Goal: Information Seeking & Learning: Check status

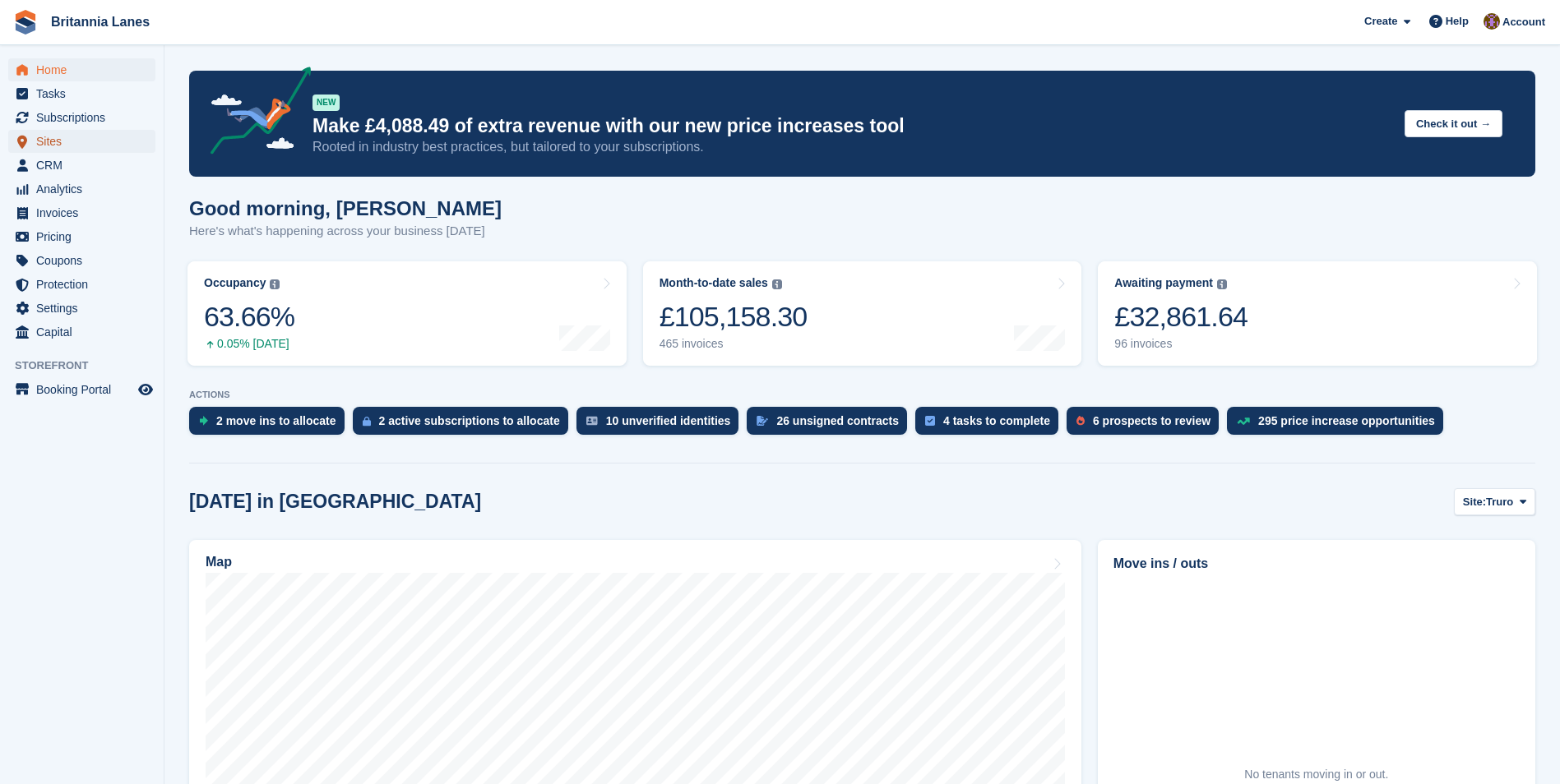
click at [52, 139] on span "Sites" at bounding box center [85, 142] width 98 height 23
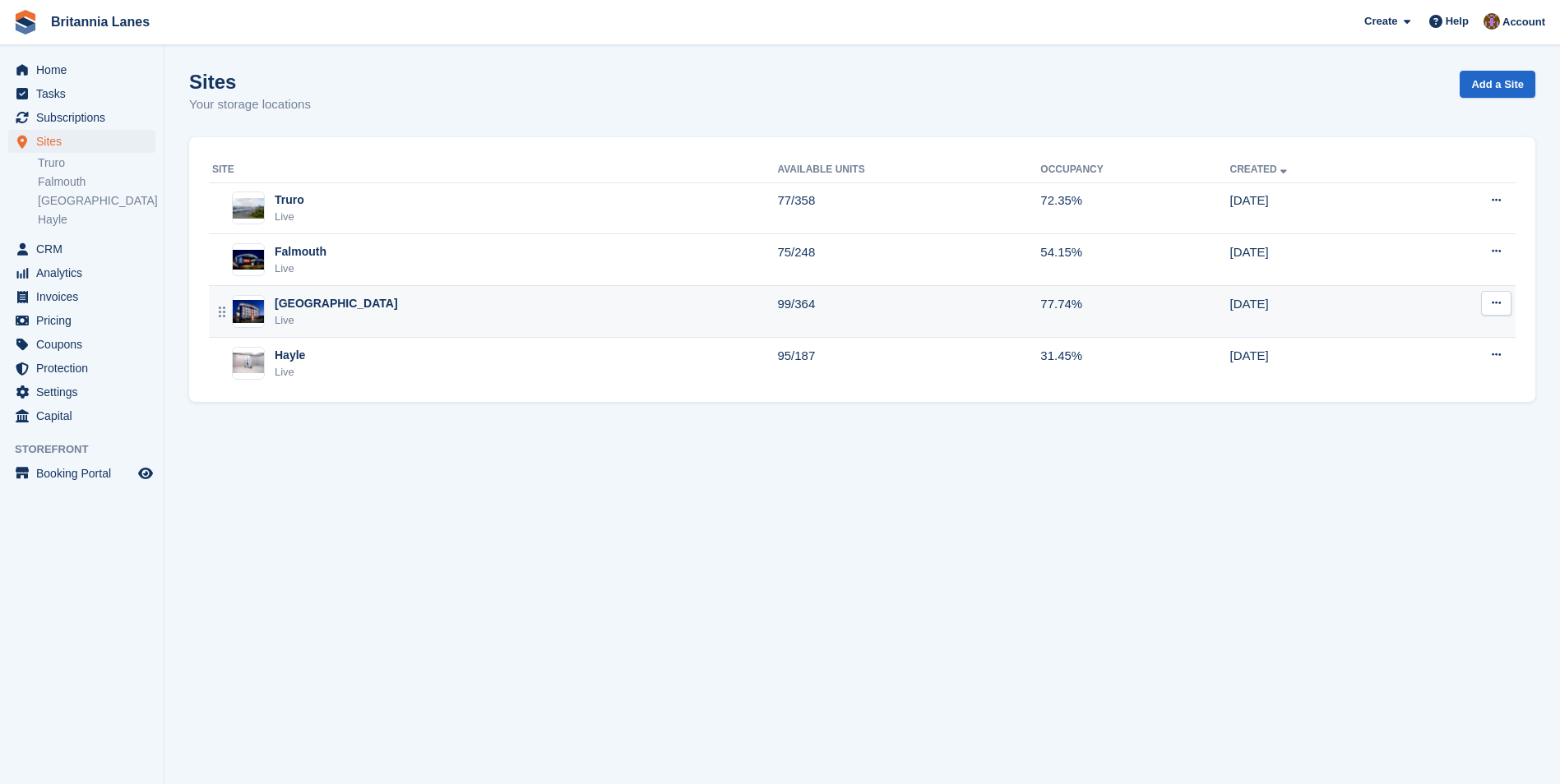
click at [500, 302] on div "Exeter Live" at bounding box center [494, 312] width 565 height 33
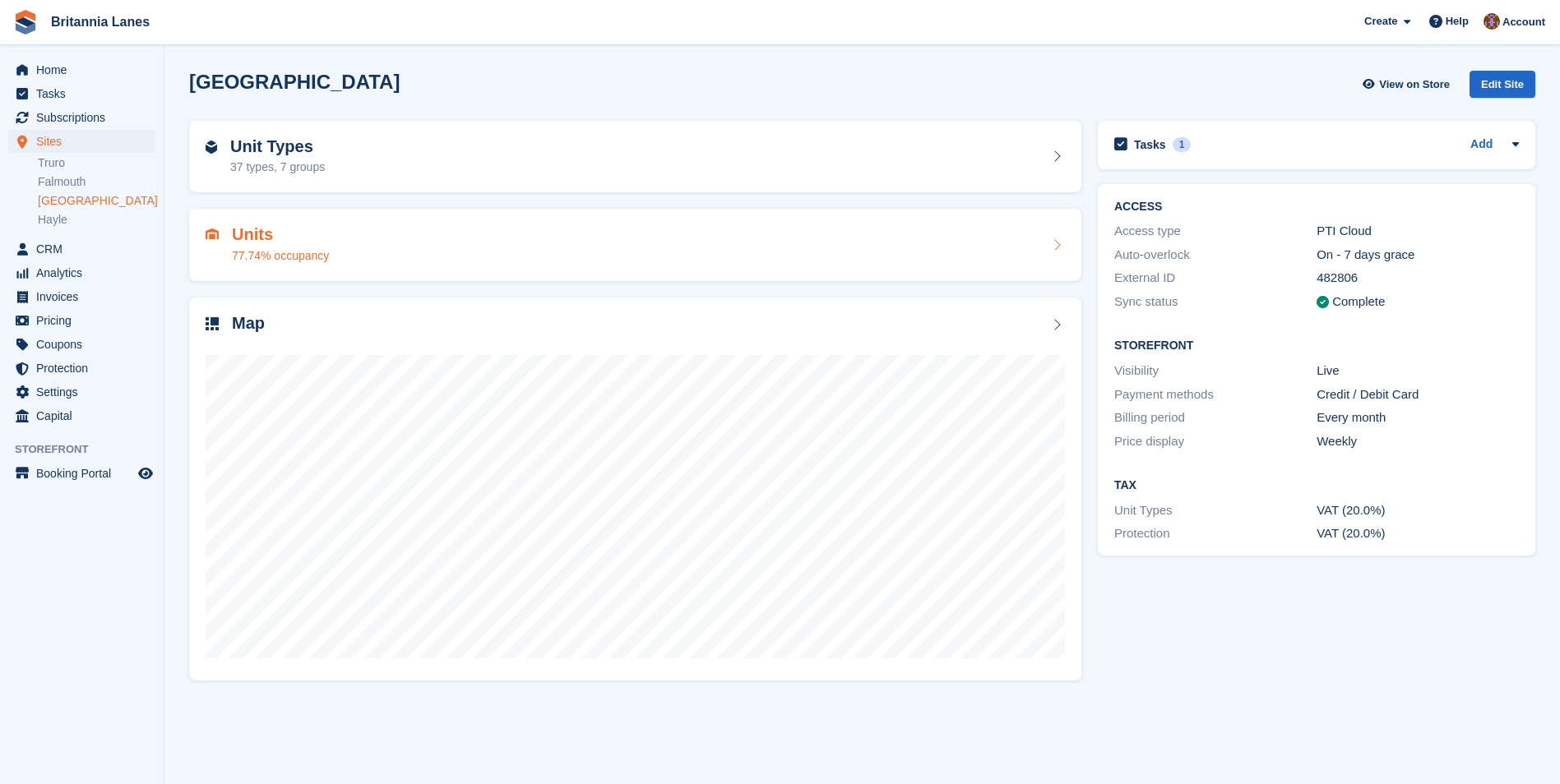
click at [546, 254] on div "Units 77.74% occupancy" at bounding box center [635, 244] width 859 height 40
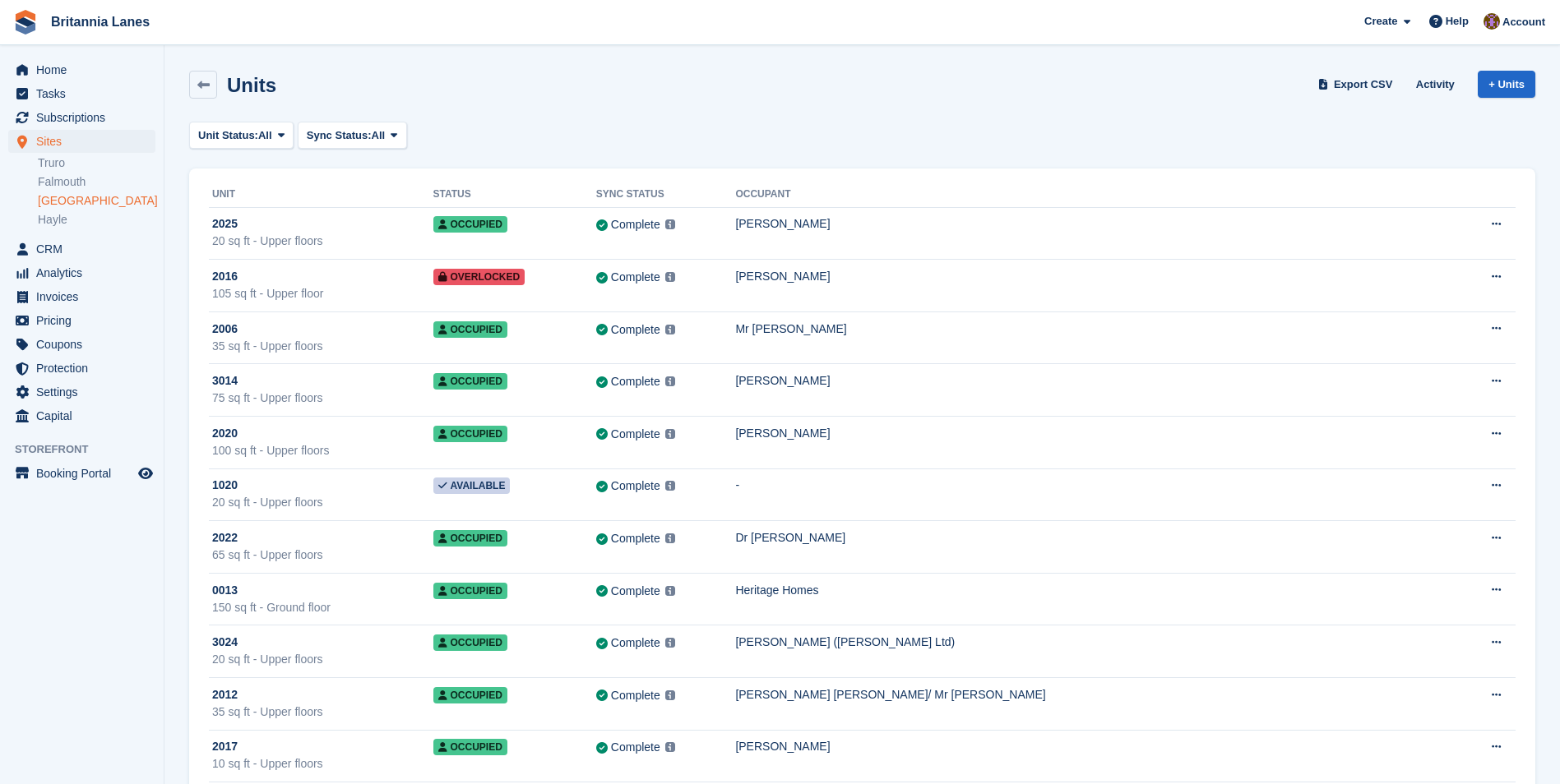
click at [51, 199] on link "[GEOGRAPHIC_DATA]" at bounding box center [97, 201] width 118 height 16
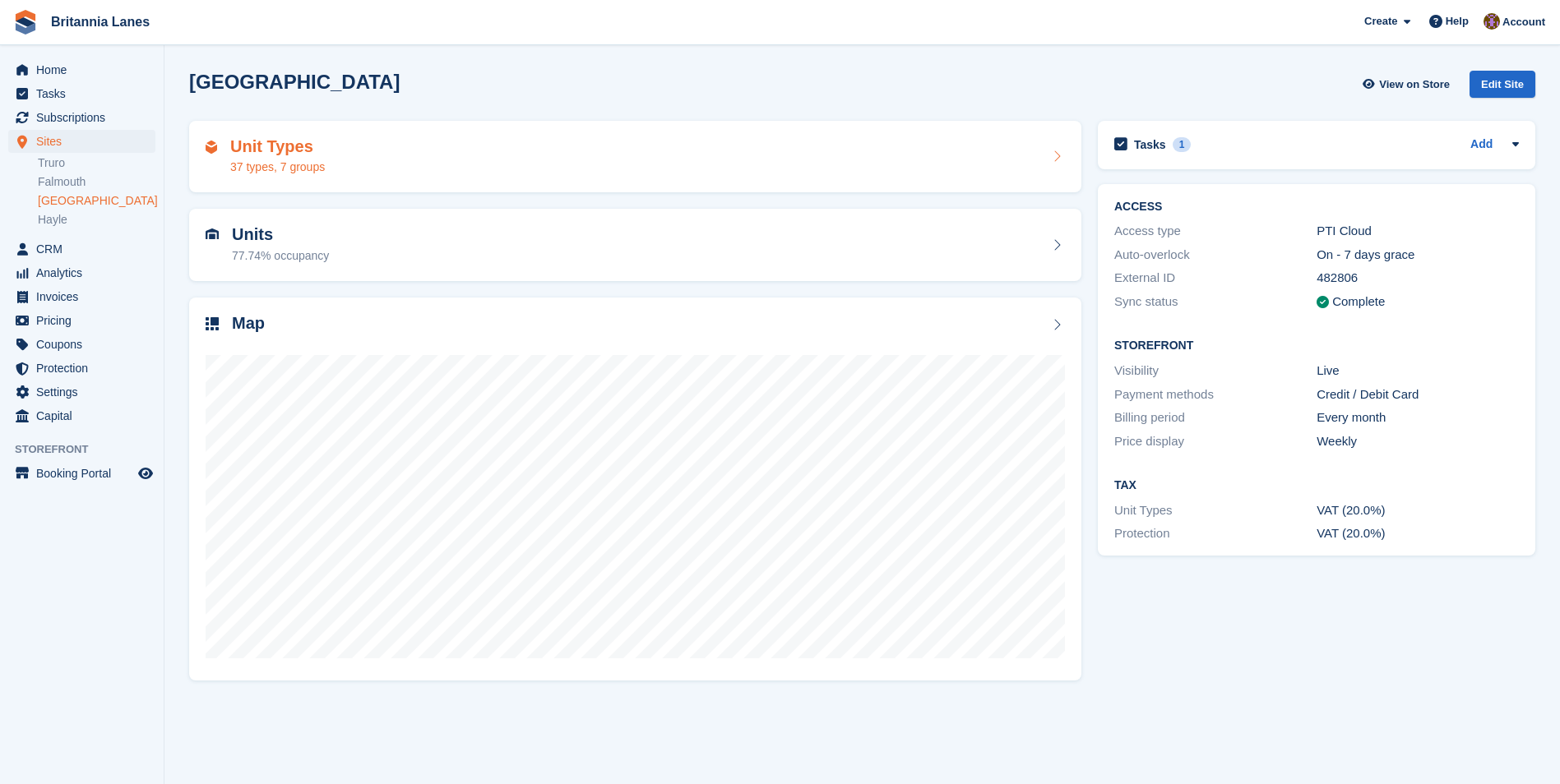
click at [609, 169] on div "Unit Types 37 types, 7 groups" at bounding box center [635, 156] width 859 height 40
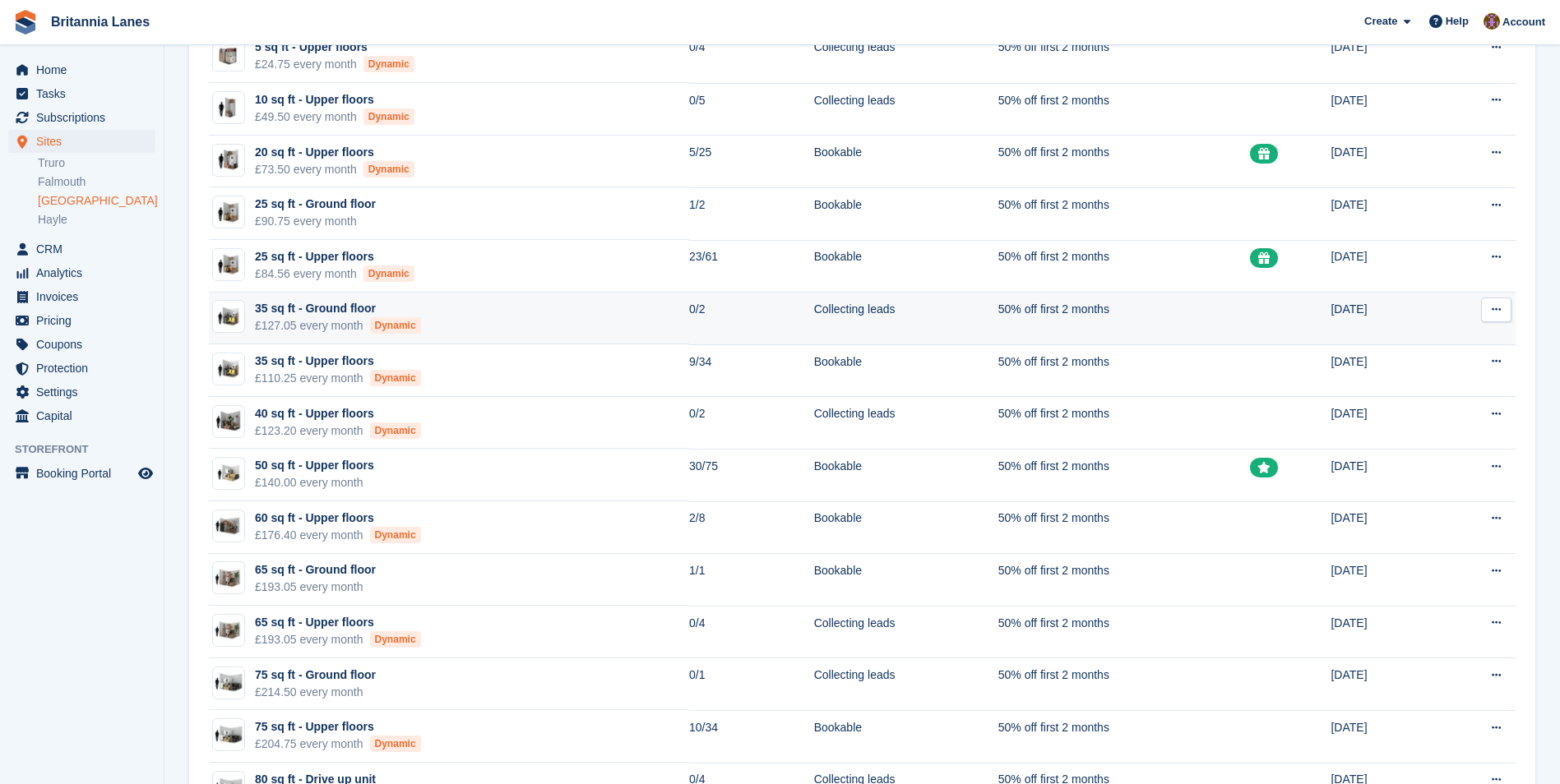
scroll to position [164, 0]
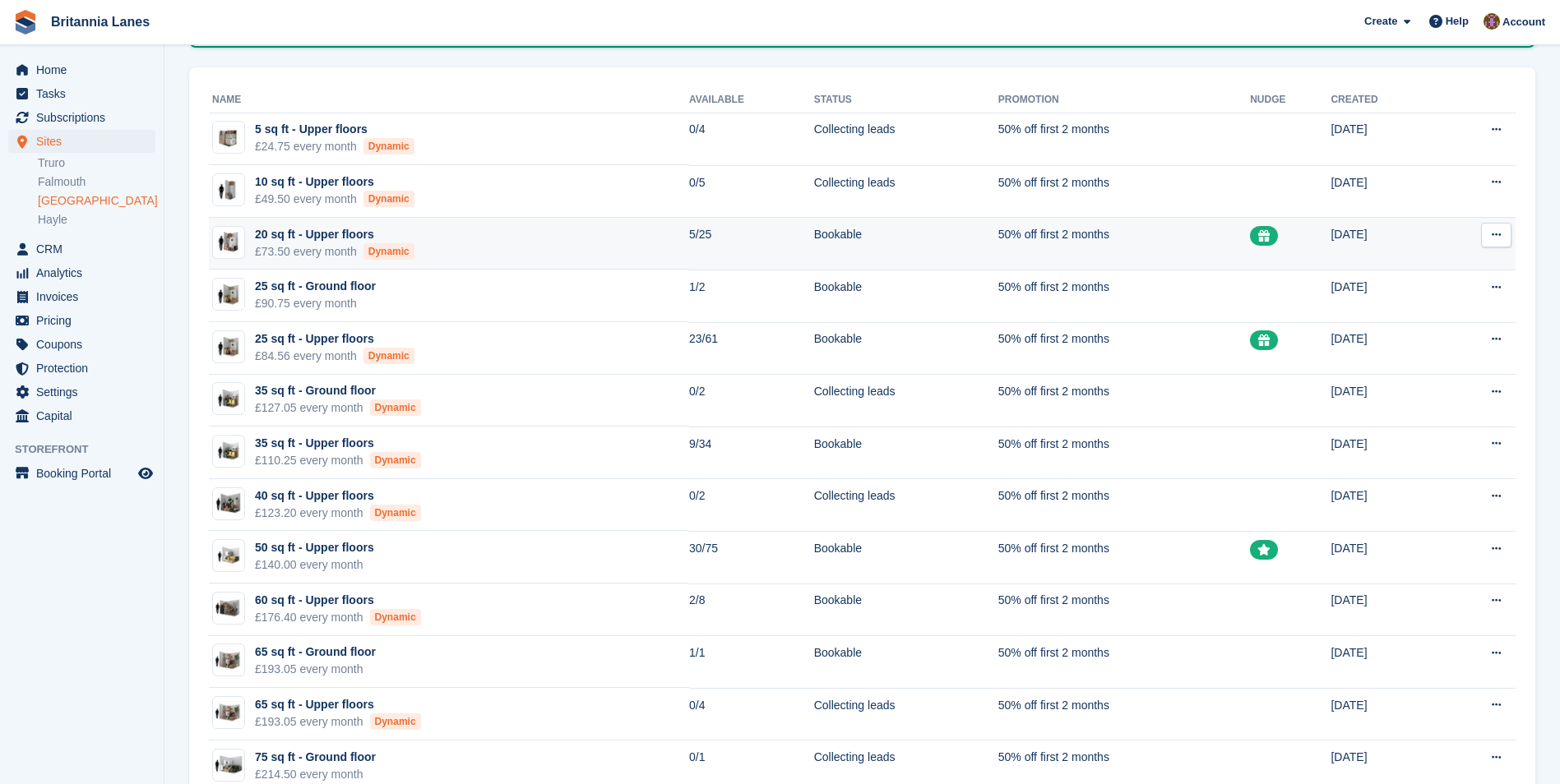
click at [526, 245] on td "20 sq ft - Upper floors £73.50 every month Dynamic" at bounding box center [449, 244] width 480 height 53
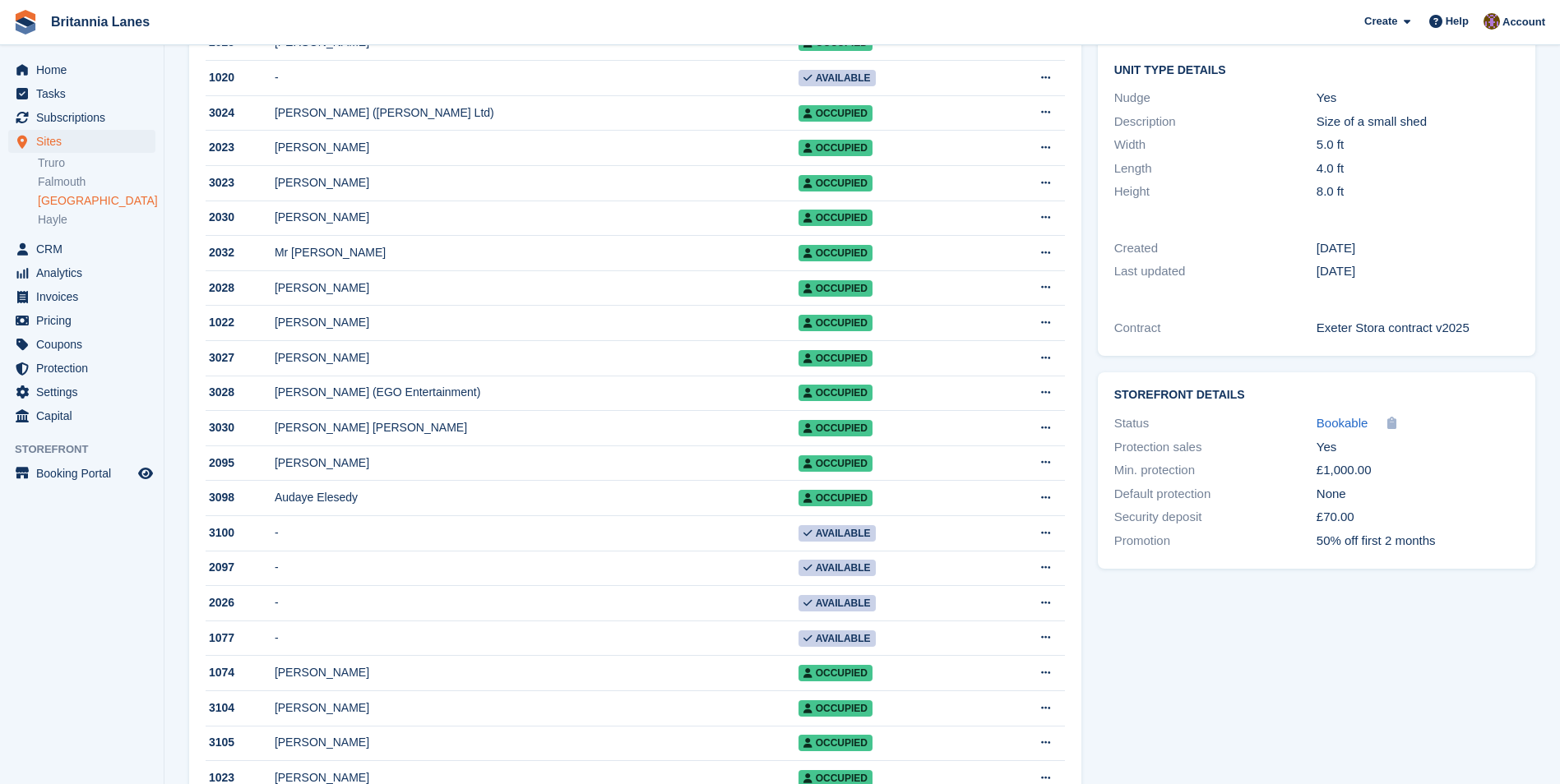
scroll to position [329, 0]
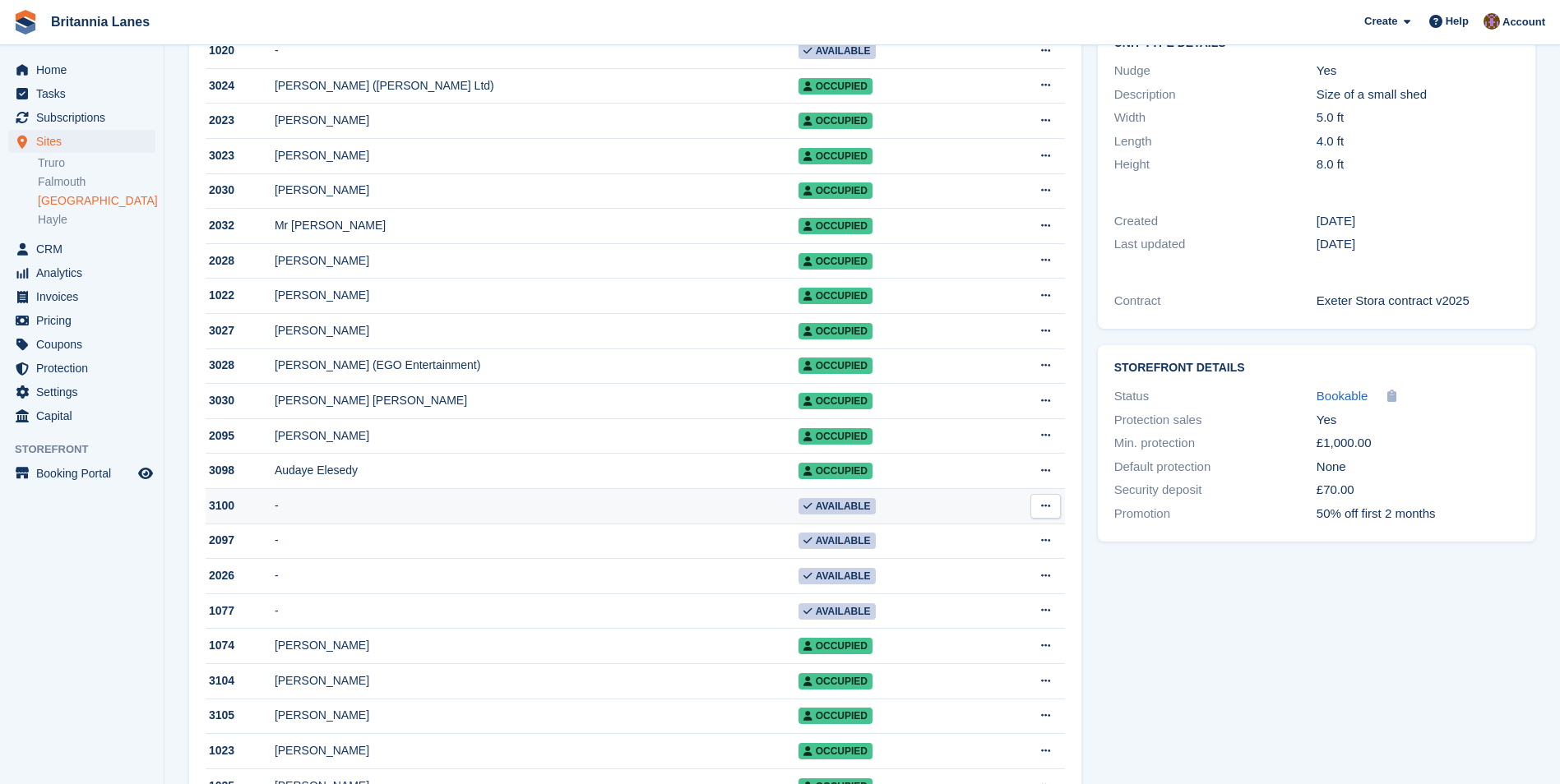
click at [481, 510] on td "-" at bounding box center [536, 506] width 524 height 35
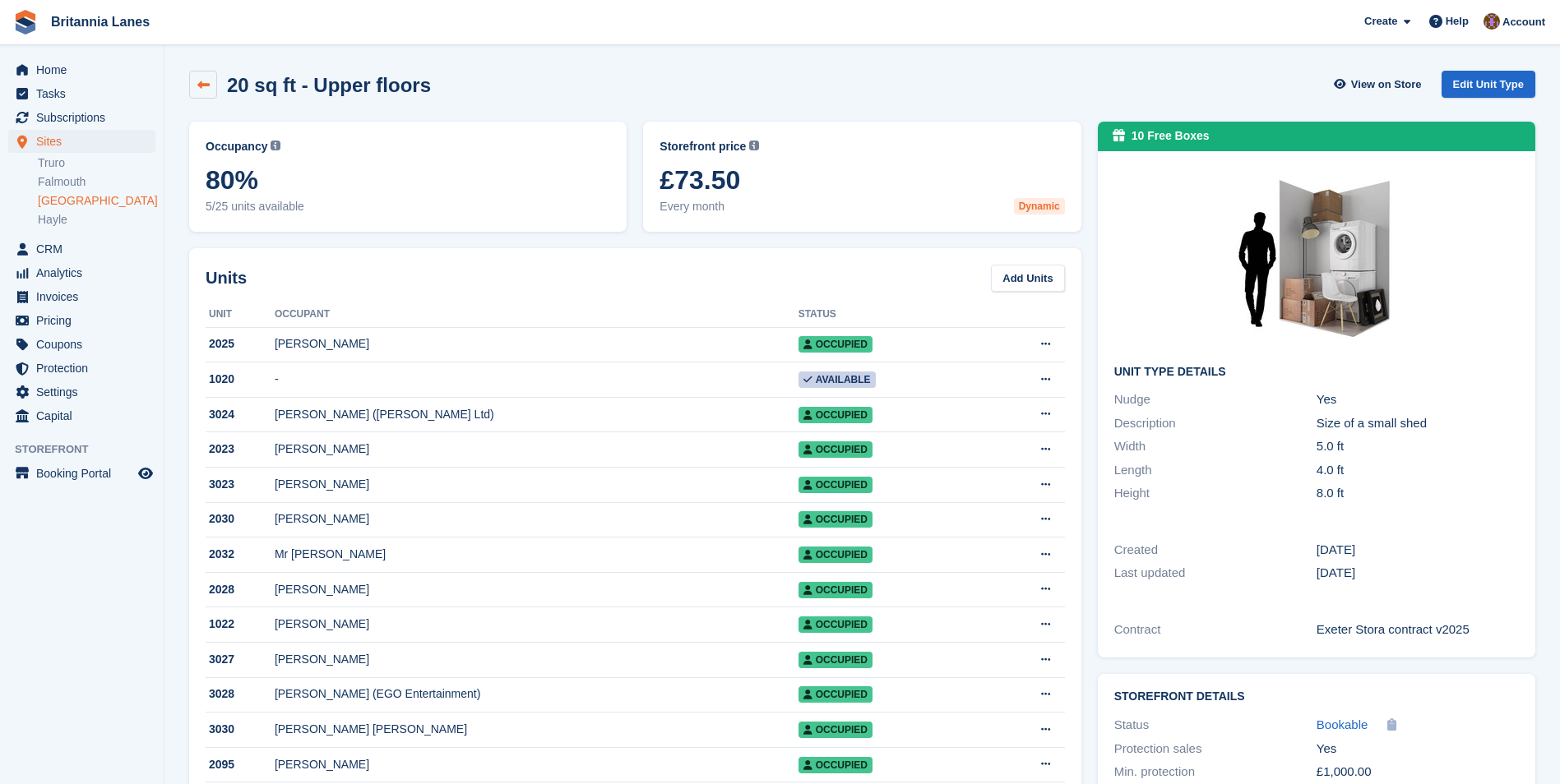
click at [195, 83] on link at bounding box center [203, 84] width 28 height 28
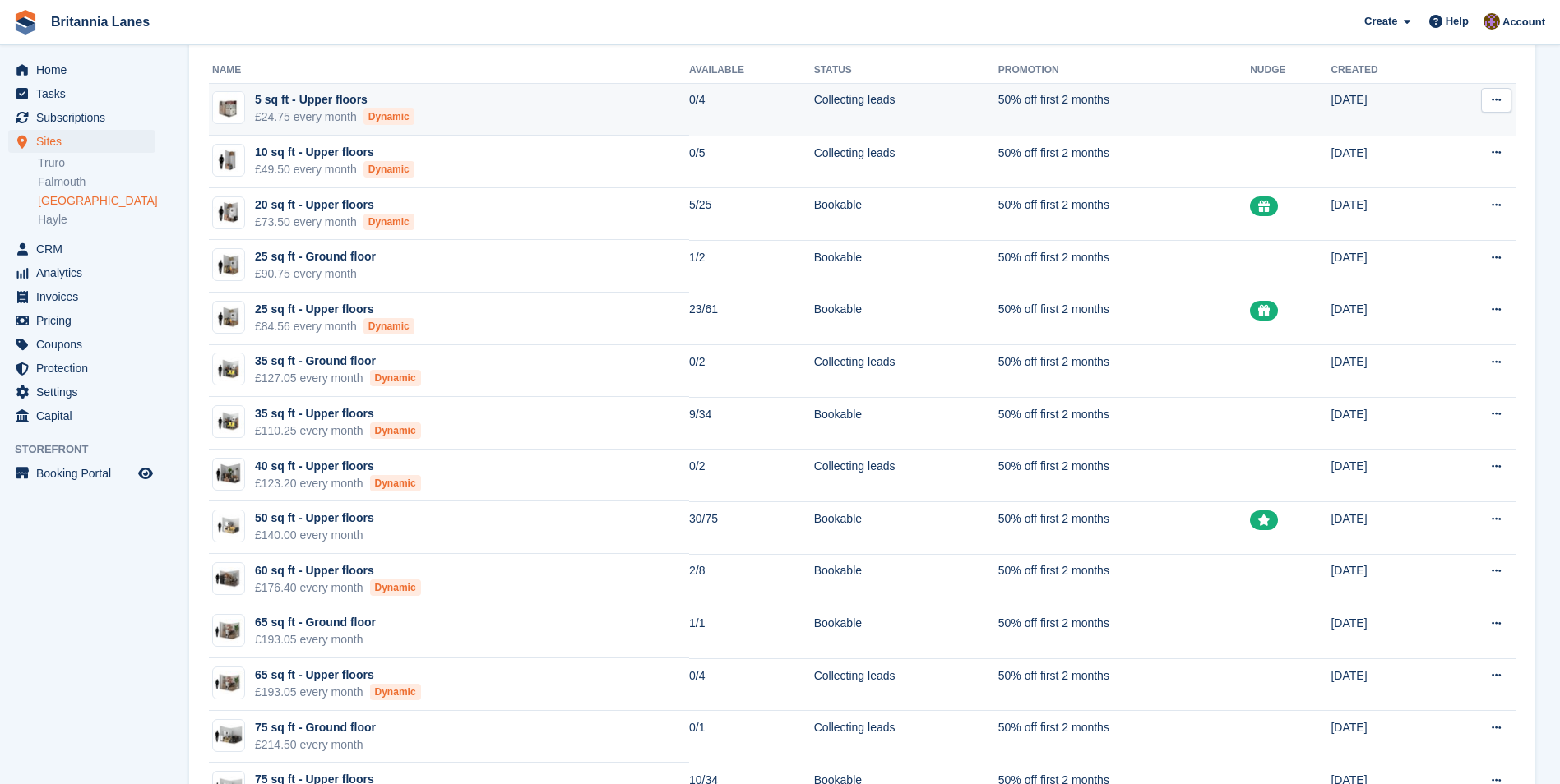
scroll to position [247, 0]
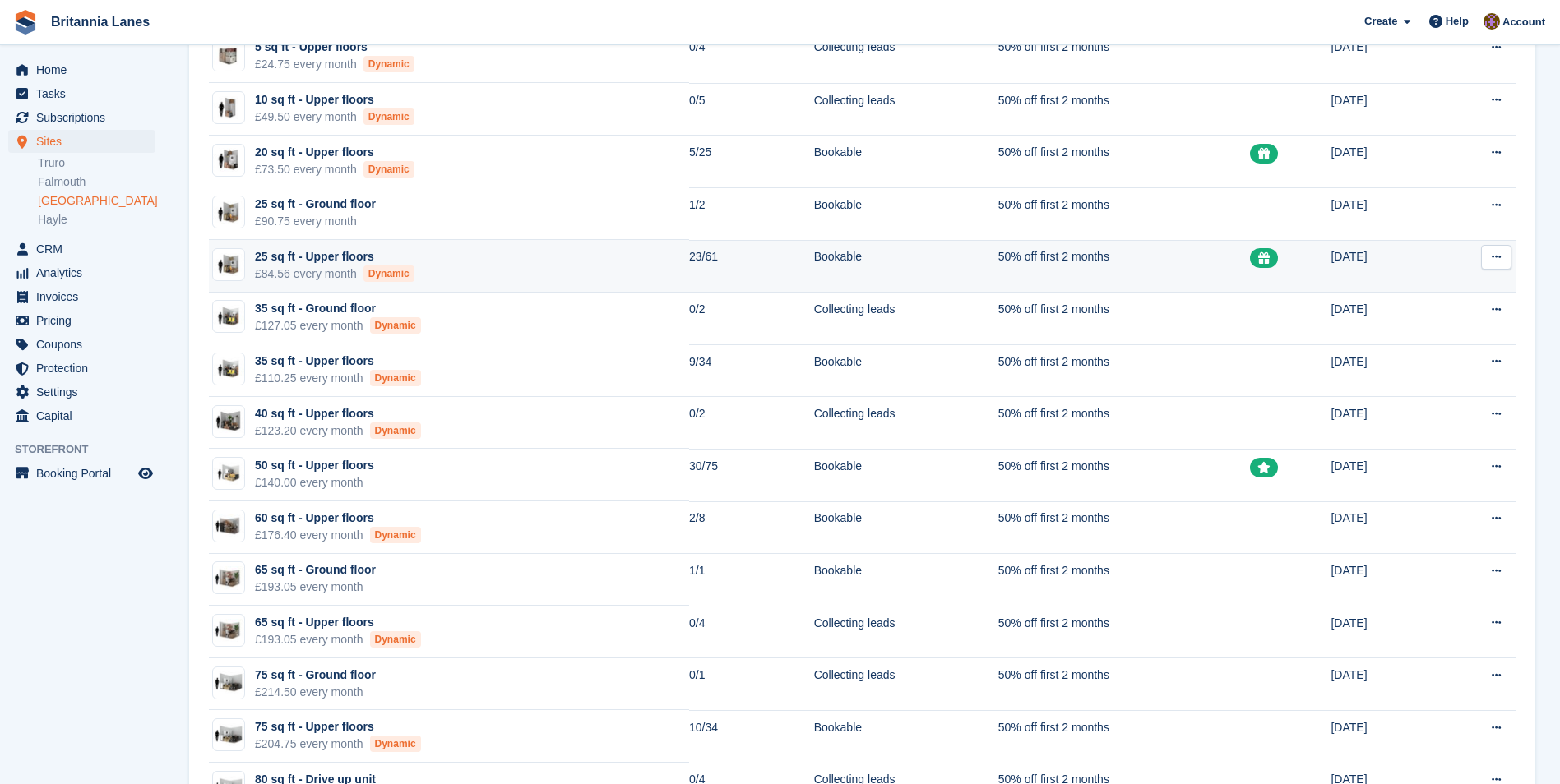
click at [381, 270] on div "Dynamic" at bounding box center [389, 273] width 51 height 17
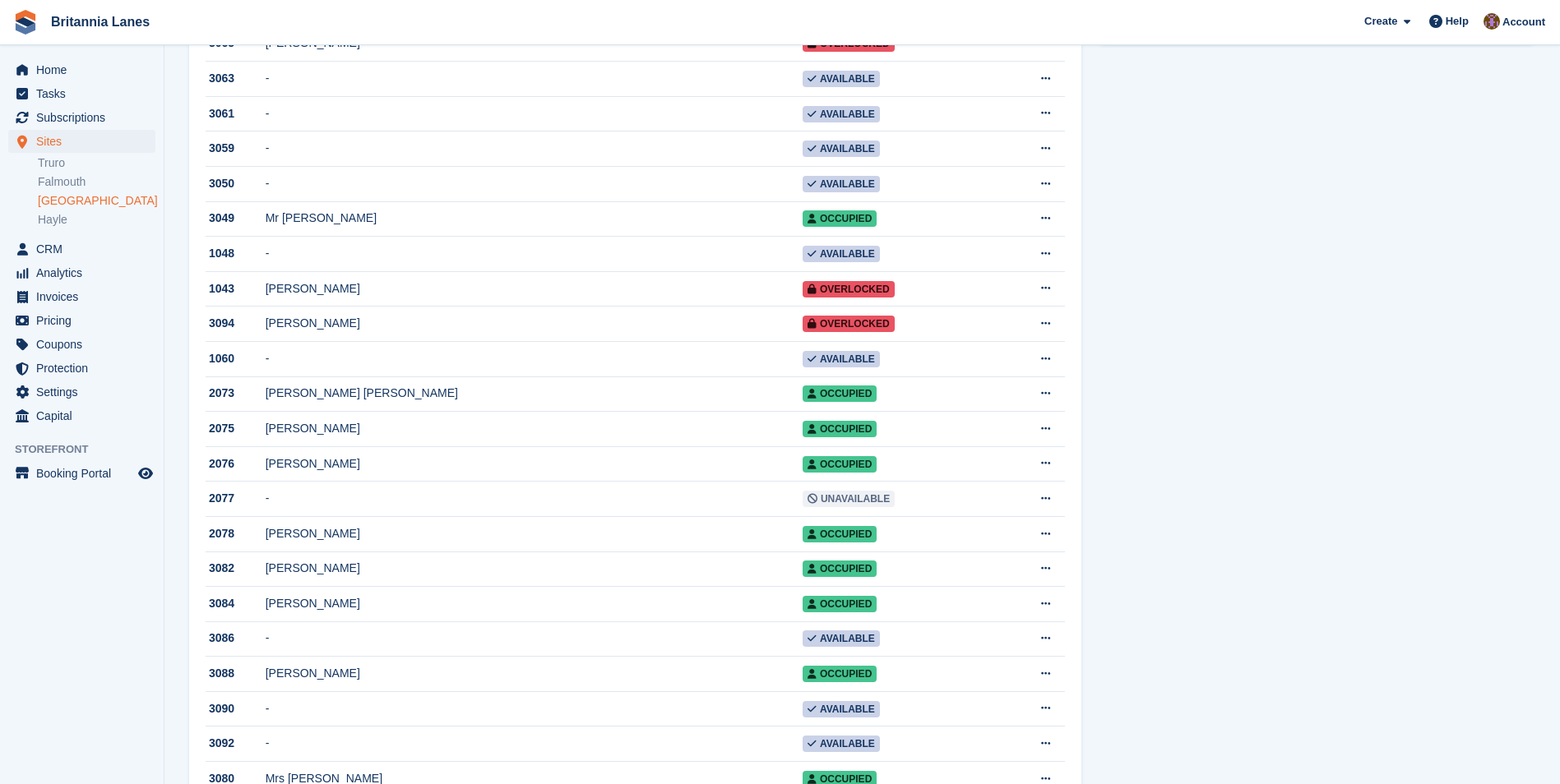
scroll to position [904, 0]
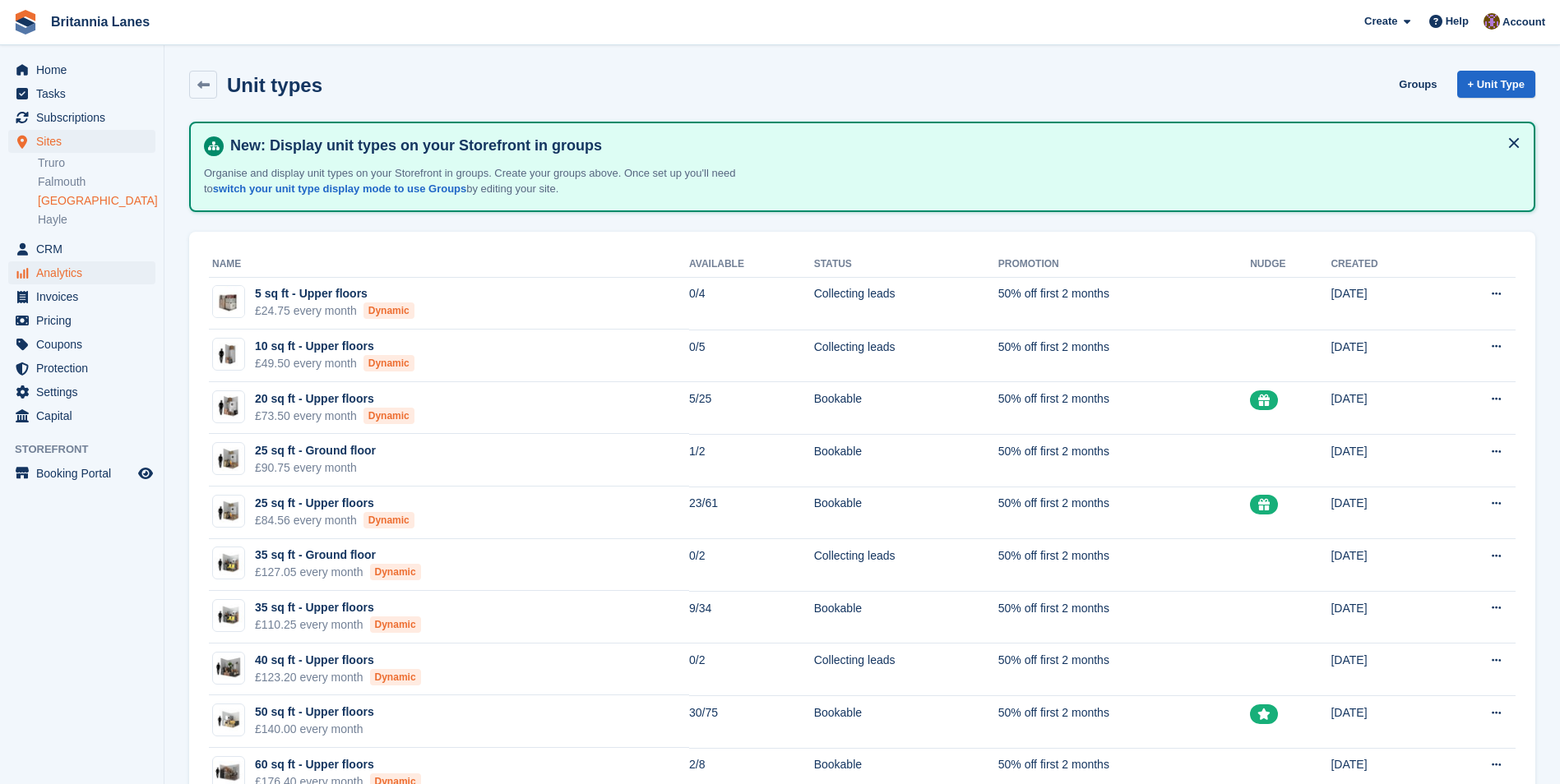
scroll to position [247, 0]
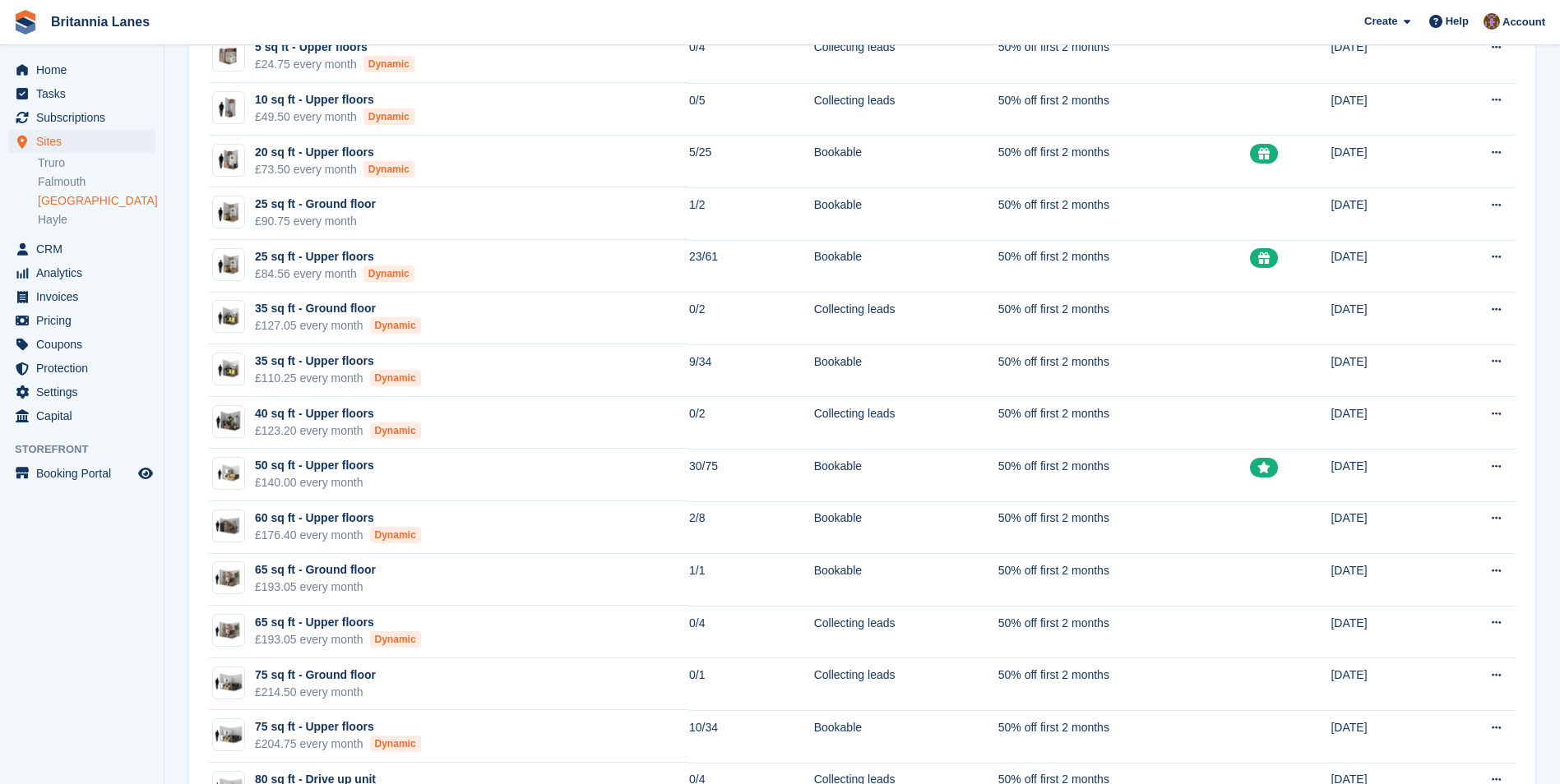
click at [69, 194] on link "[GEOGRAPHIC_DATA]" at bounding box center [97, 201] width 118 height 16
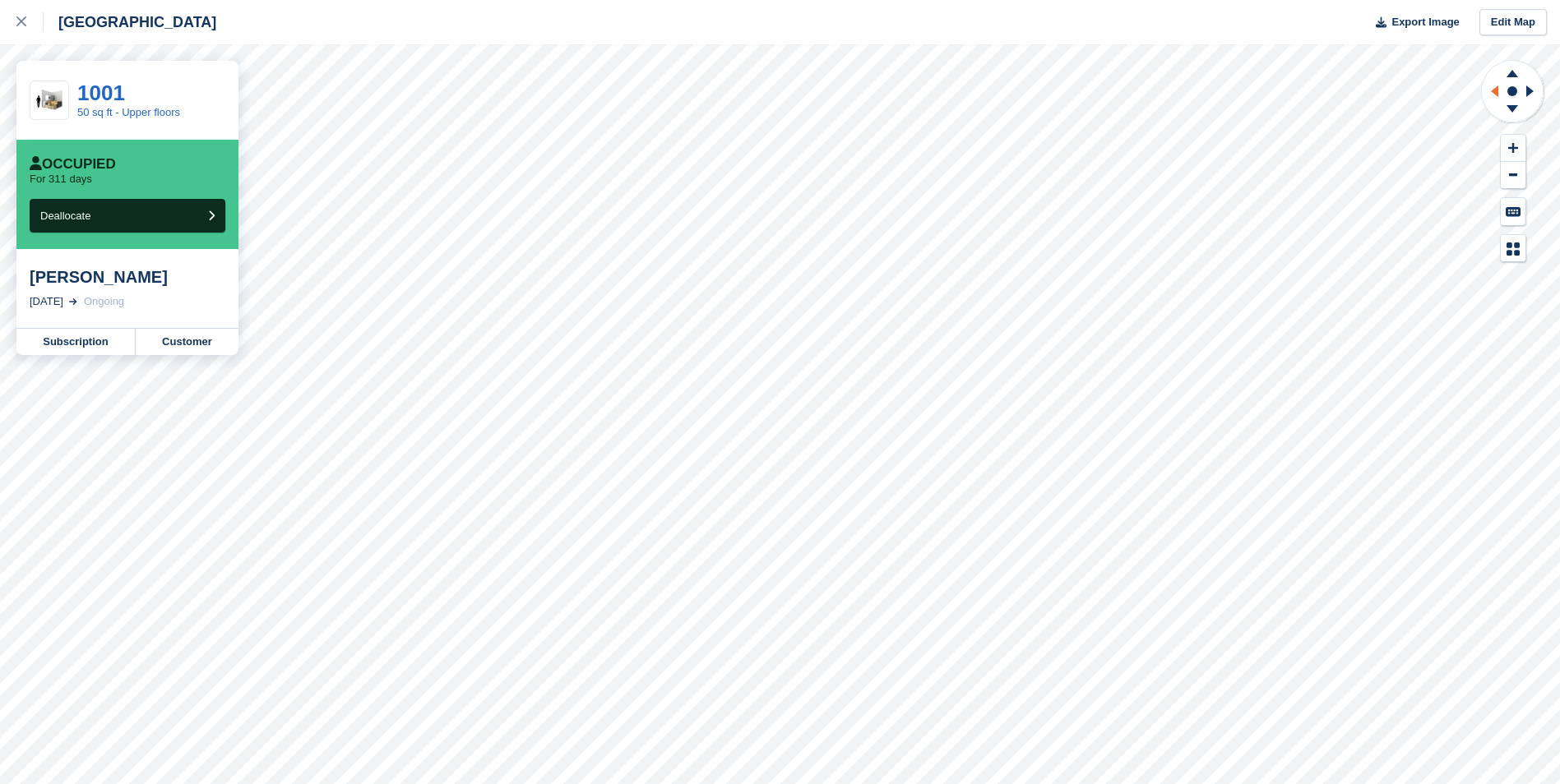
click at [1492, 92] on icon at bounding box center [1494, 91] width 7 height 11
click at [1532, 92] on icon at bounding box center [1530, 91] width 7 height 11
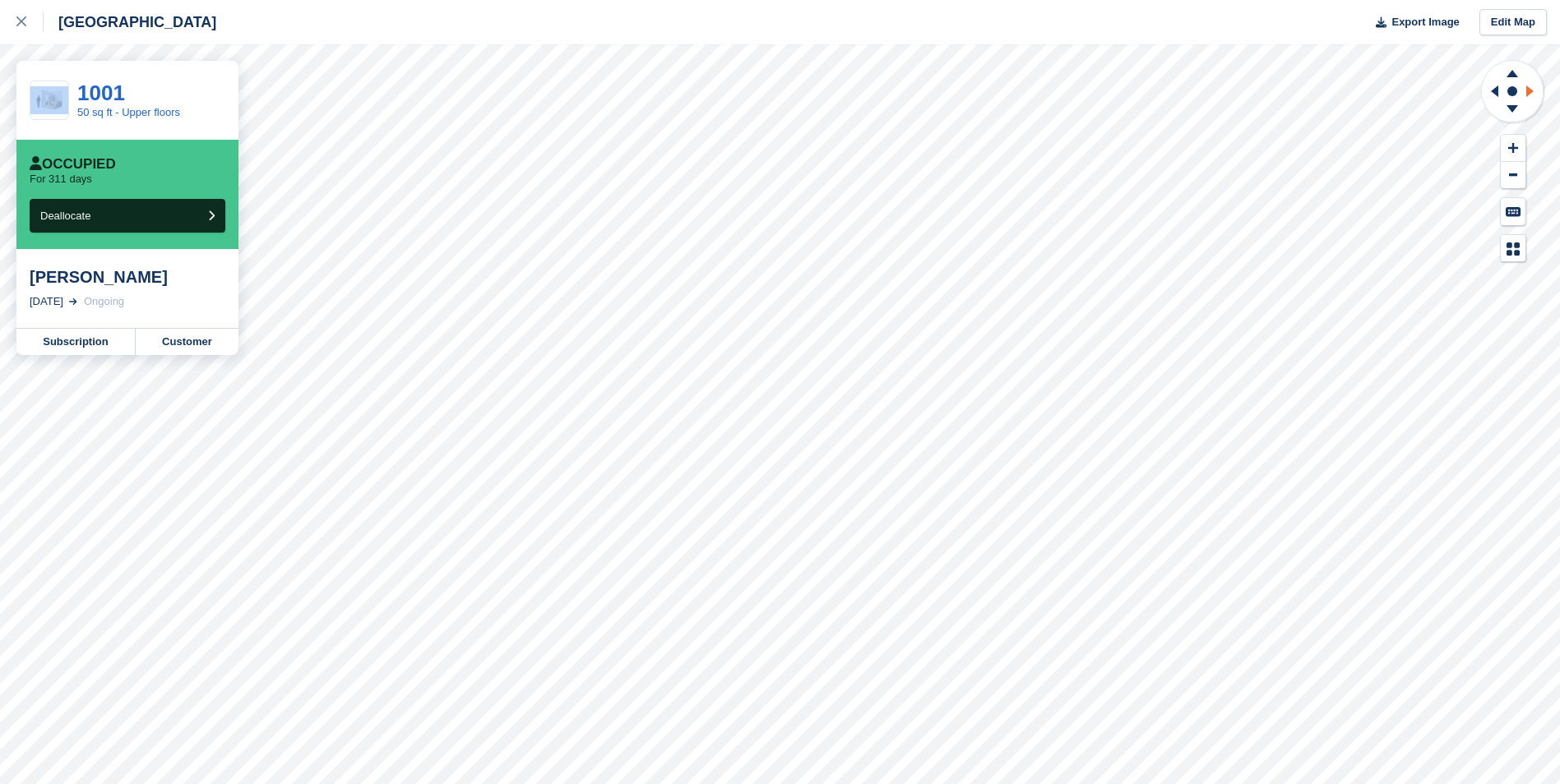
click at [1532, 92] on icon at bounding box center [1530, 91] width 7 height 11
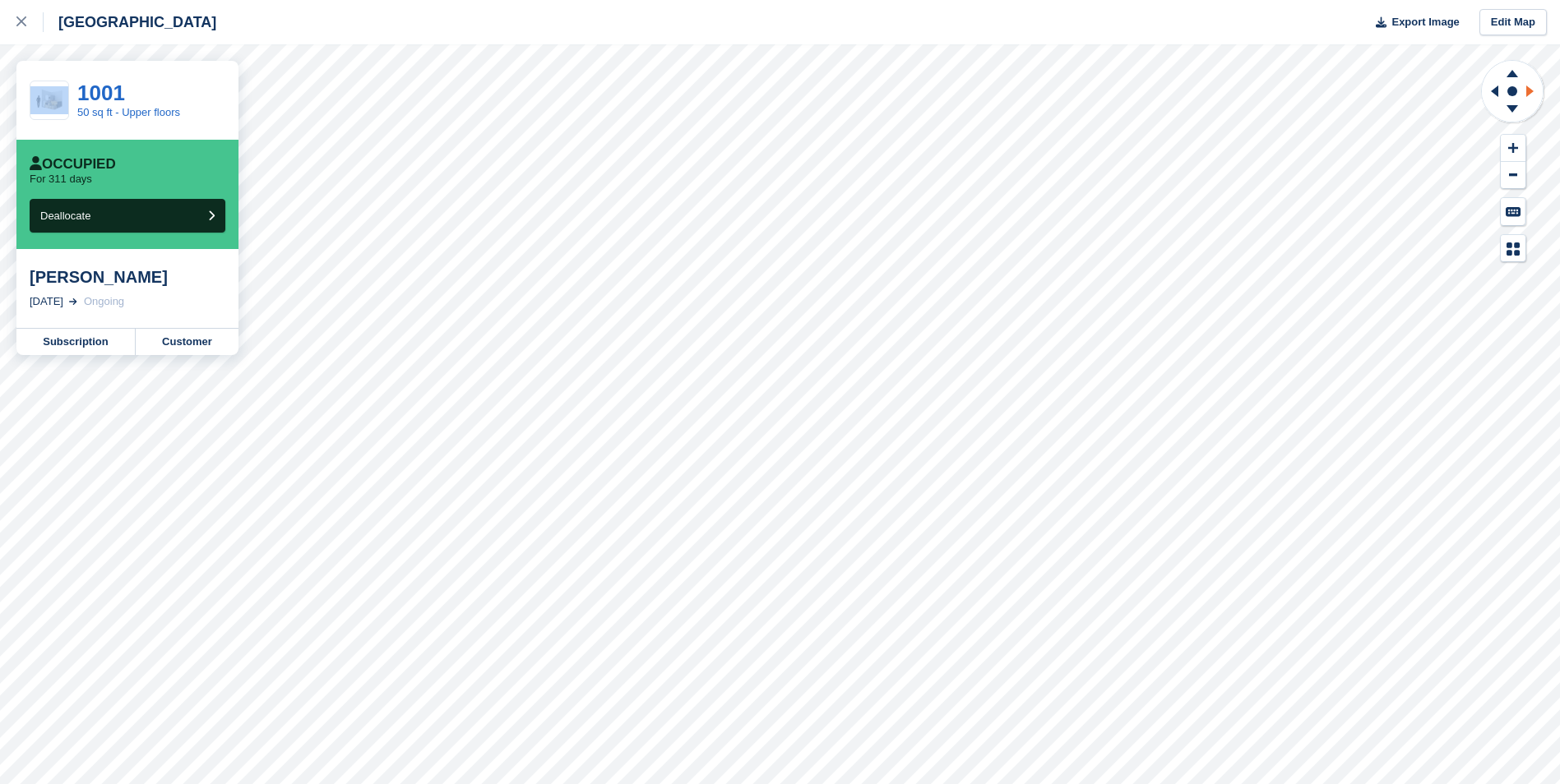
click at [1532, 92] on icon at bounding box center [1530, 91] width 7 height 11
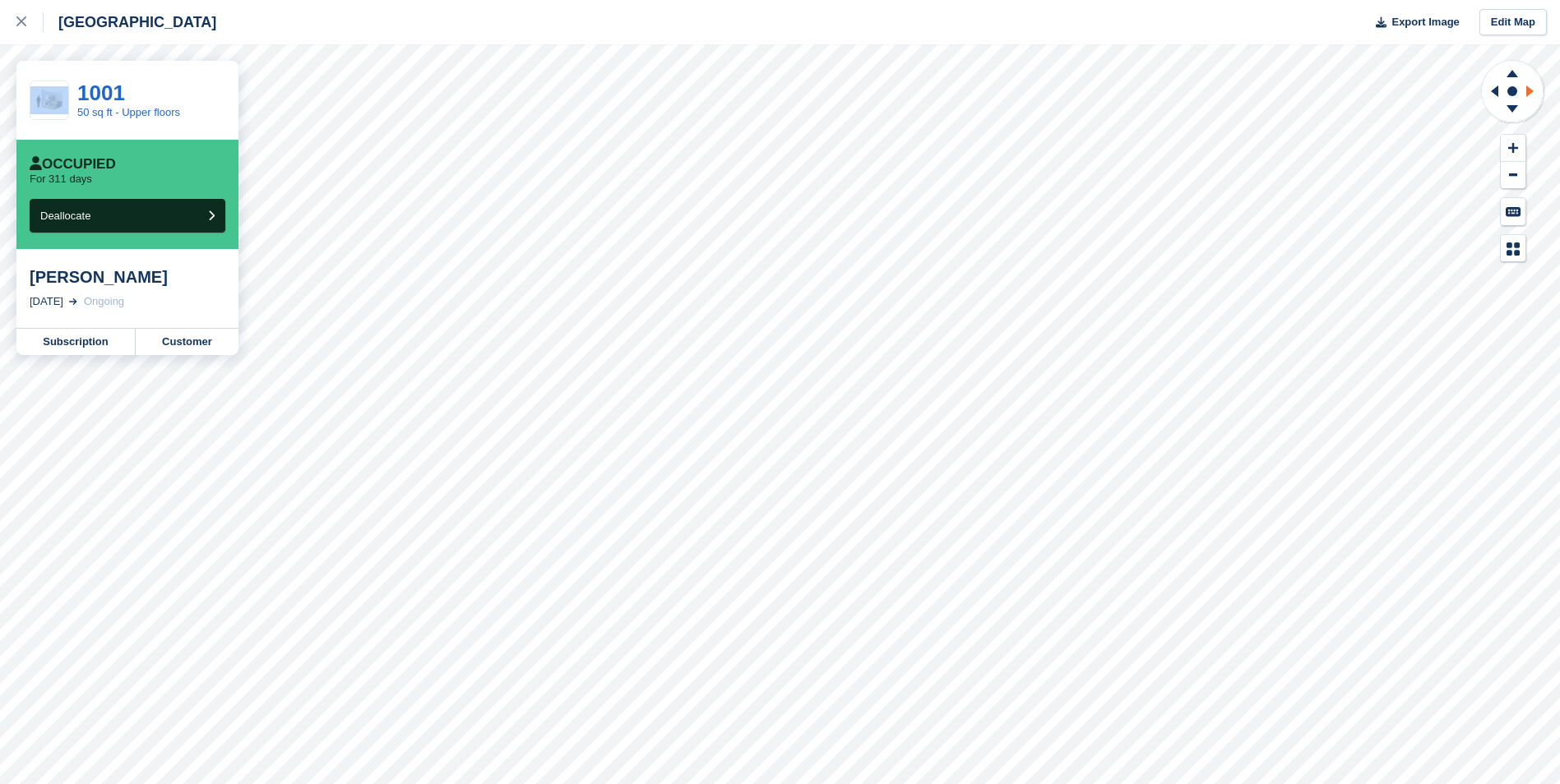
click at [1532, 92] on icon at bounding box center [1530, 91] width 7 height 11
click at [149, 285] on div "[PERSON_NAME]" at bounding box center [128, 277] width 196 height 19
click at [113, 168] on div "Occupied" at bounding box center [73, 164] width 86 height 17
click at [77, 272] on div "[PERSON_NAME]" at bounding box center [128, 277] width 196 height 19
click at [63, 299] on div "1 Sep, 2024" at bounding box center [47, 301] width 33 height 17
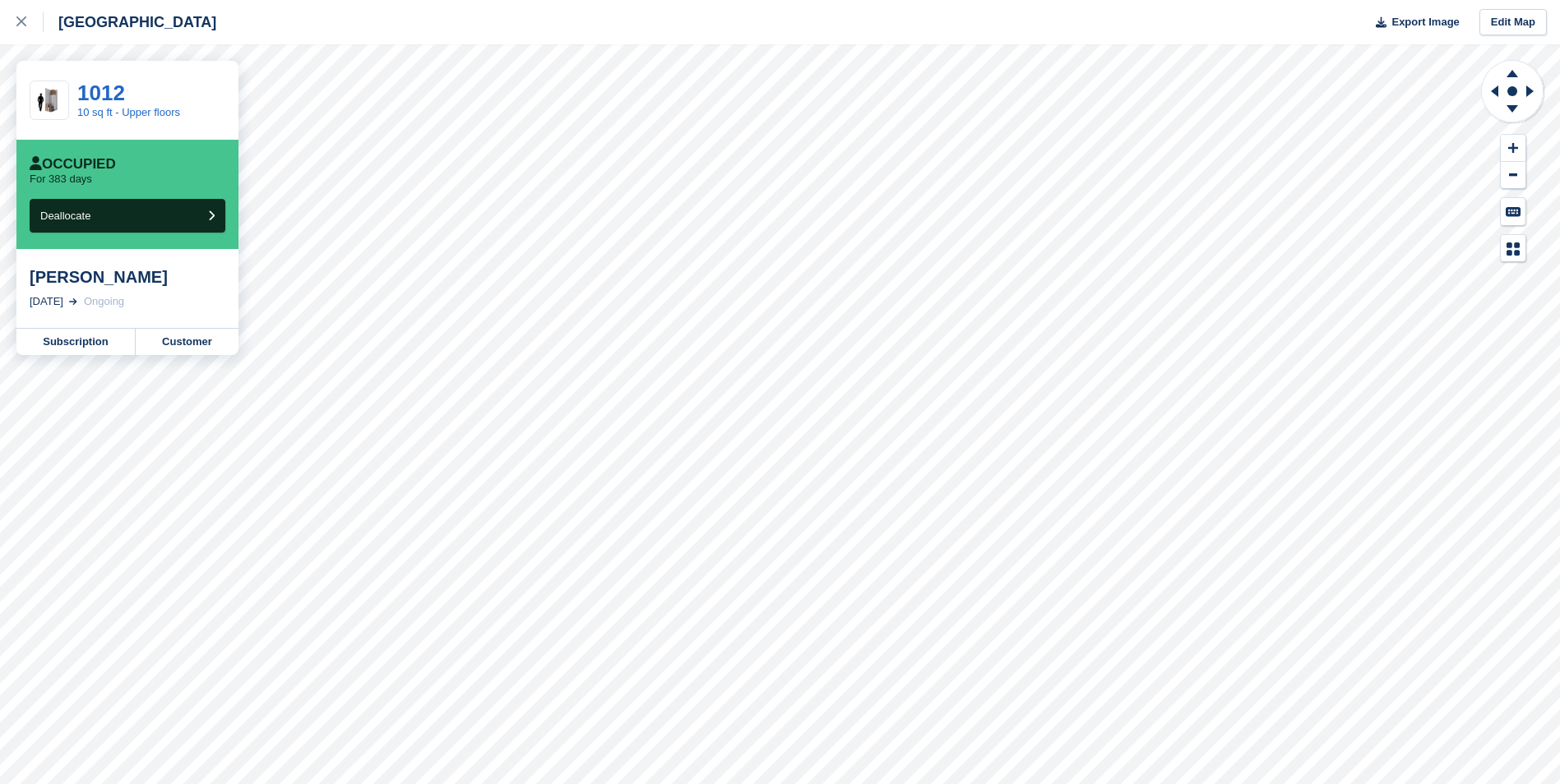
click at [98, 272] on div "[PERSON_NAME]" at bounding box center [128, 277] width 196 height 19
click at [79, 346] on link "Subscription" at bounding box center [77, 342] width 120 height 26
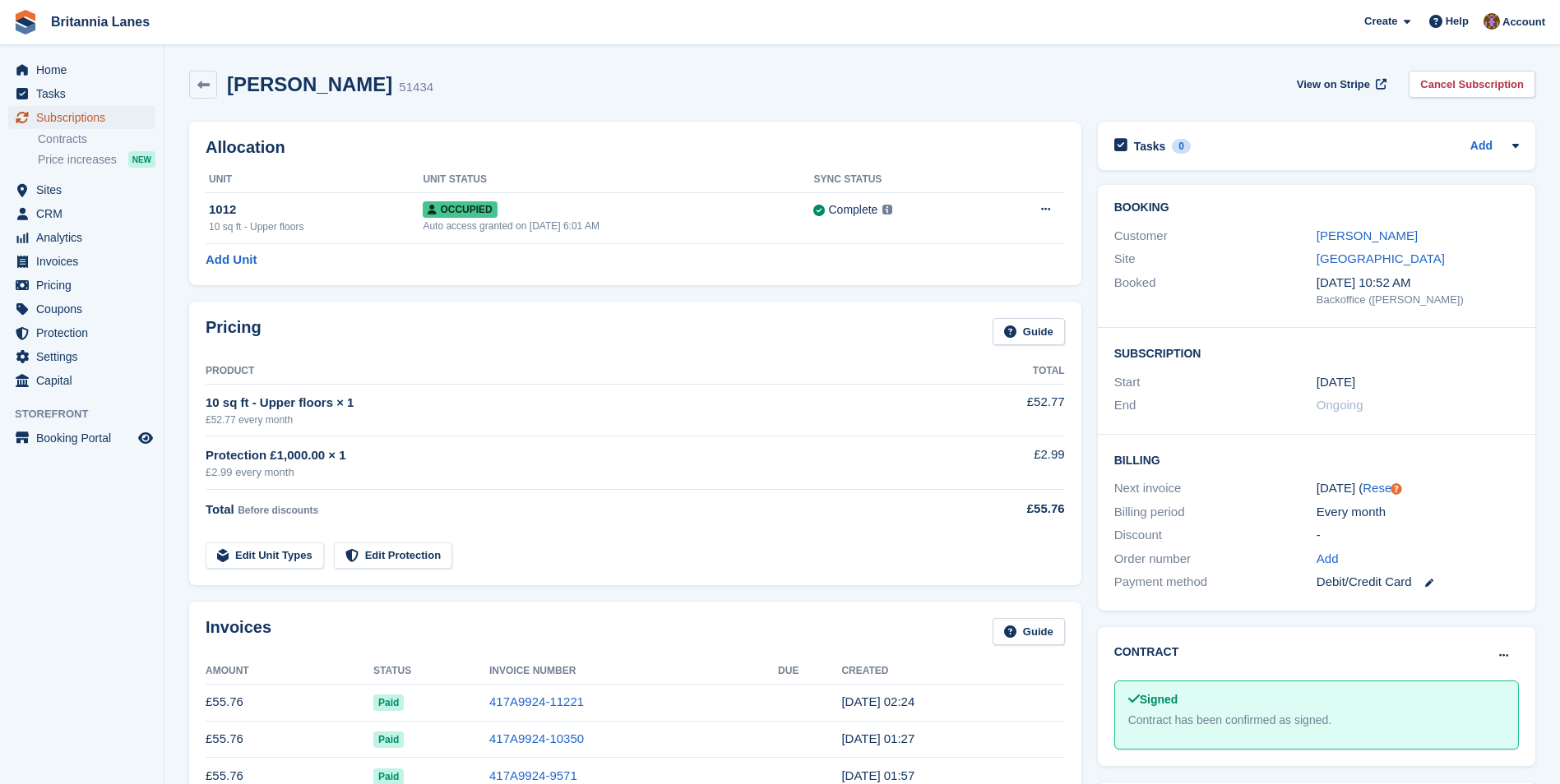
click at [69, 116] on span "Subscriptions" at bounding box center [85, 118] width 98 height 23
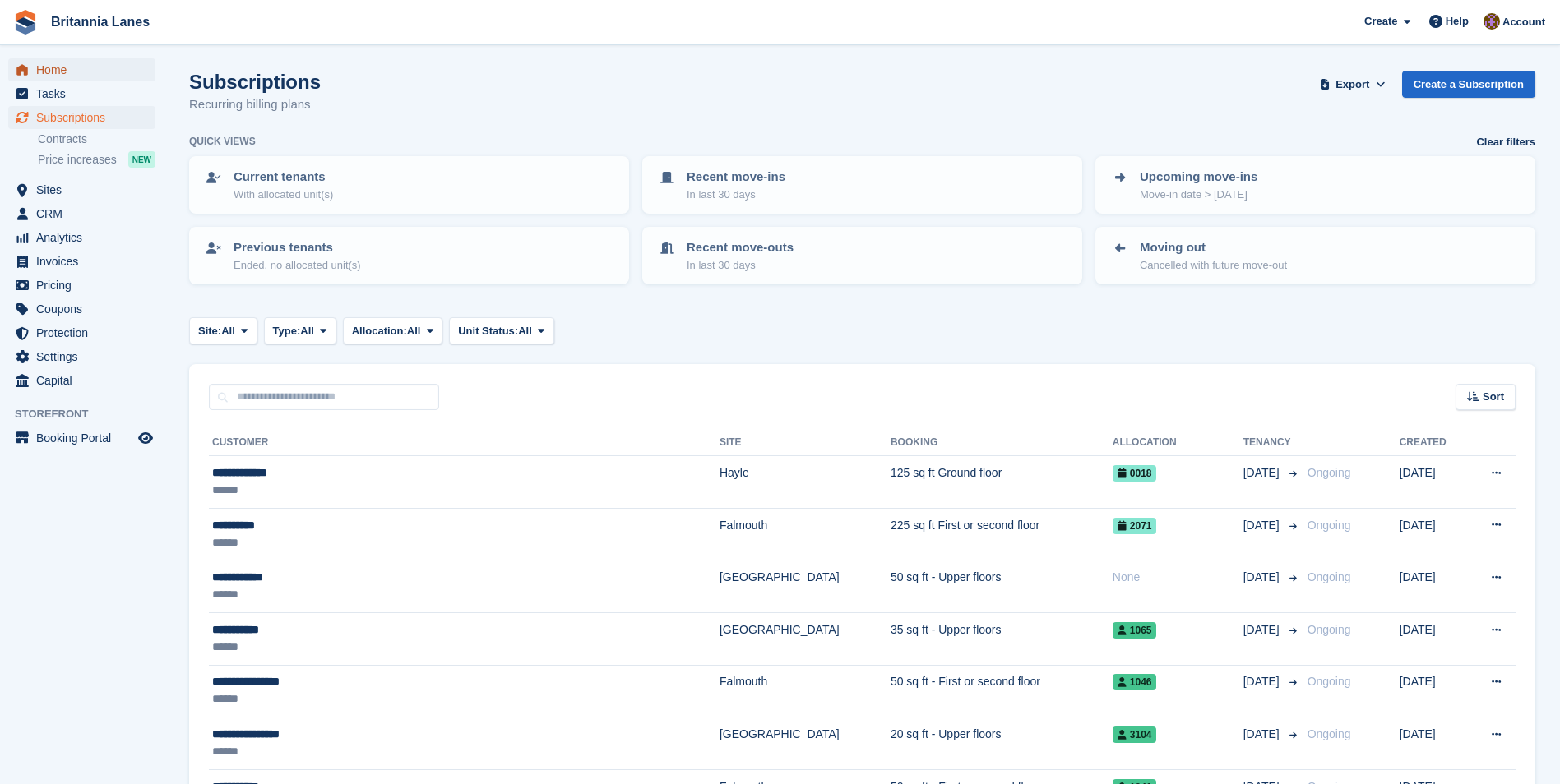
click at [52, 64] on span "Home" at bounding box center [85, 69] width 98 height 23
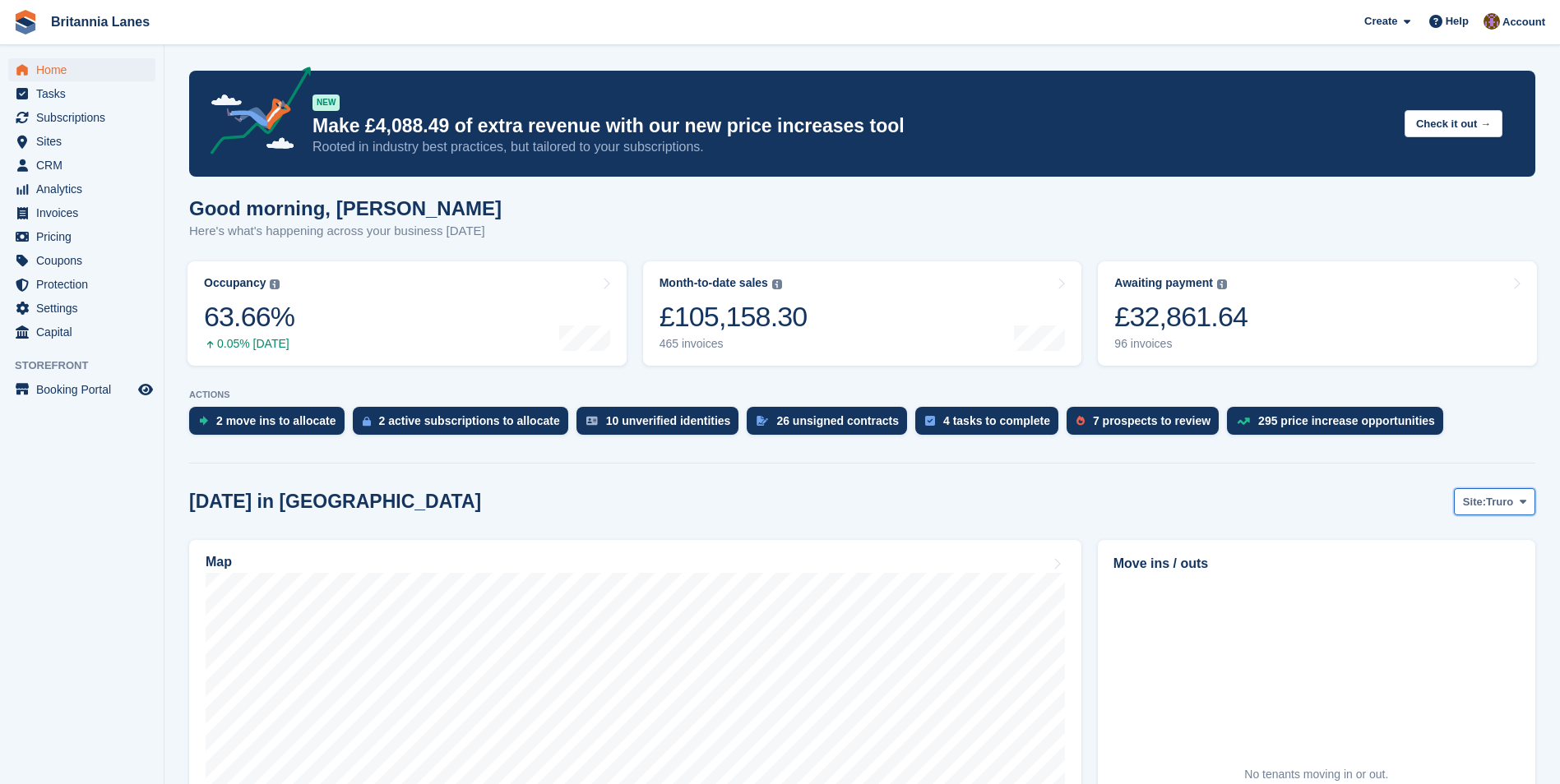
click at [1528, 505] on span at bounding box center [1522, 501] width 13 height 13
click at [1417, 605] on link "[GEOGRAPHIC_DATA]" at bounding box center [1454, 600] width 148 height 30
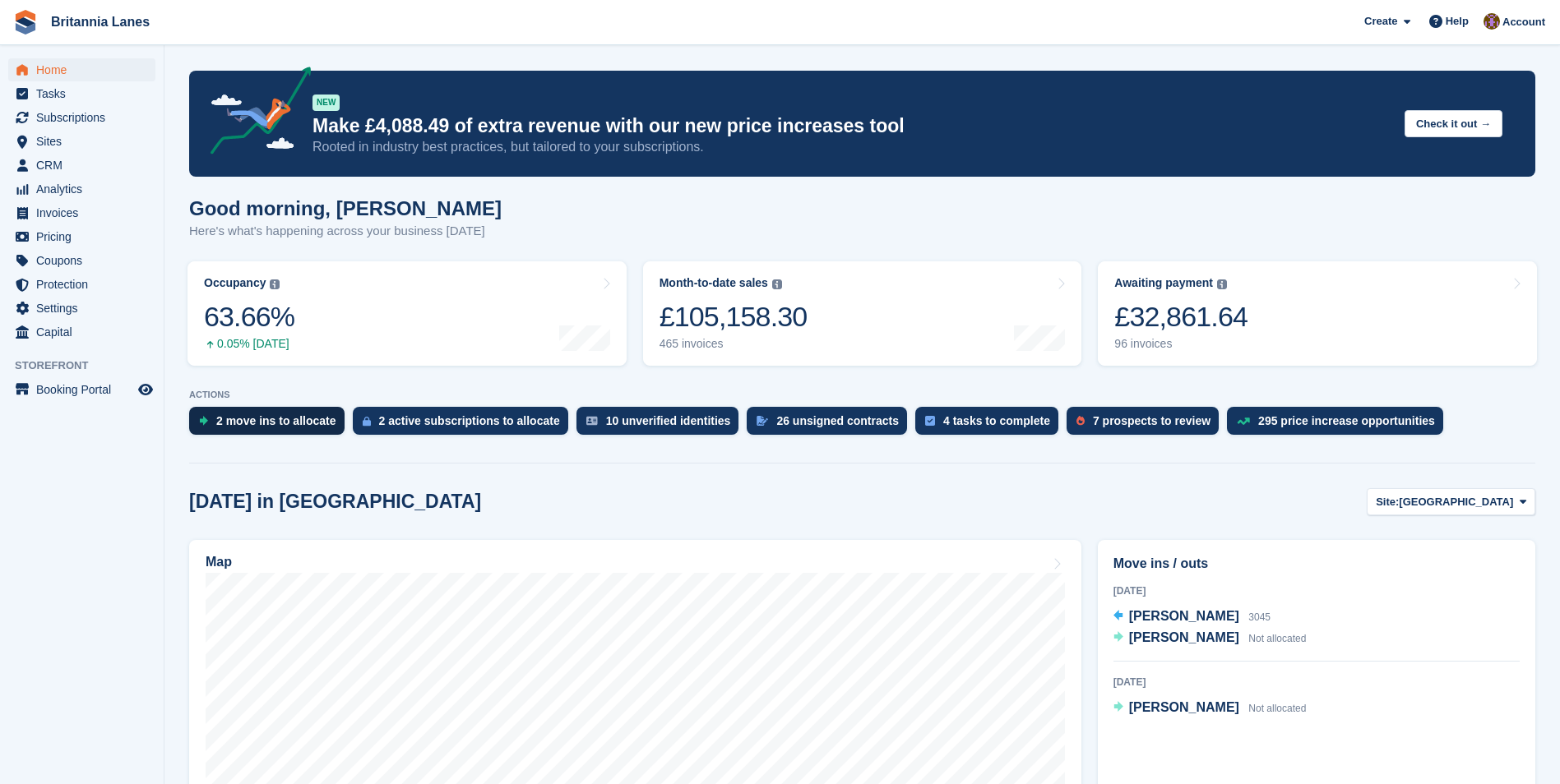
scroll to position [576, 0]
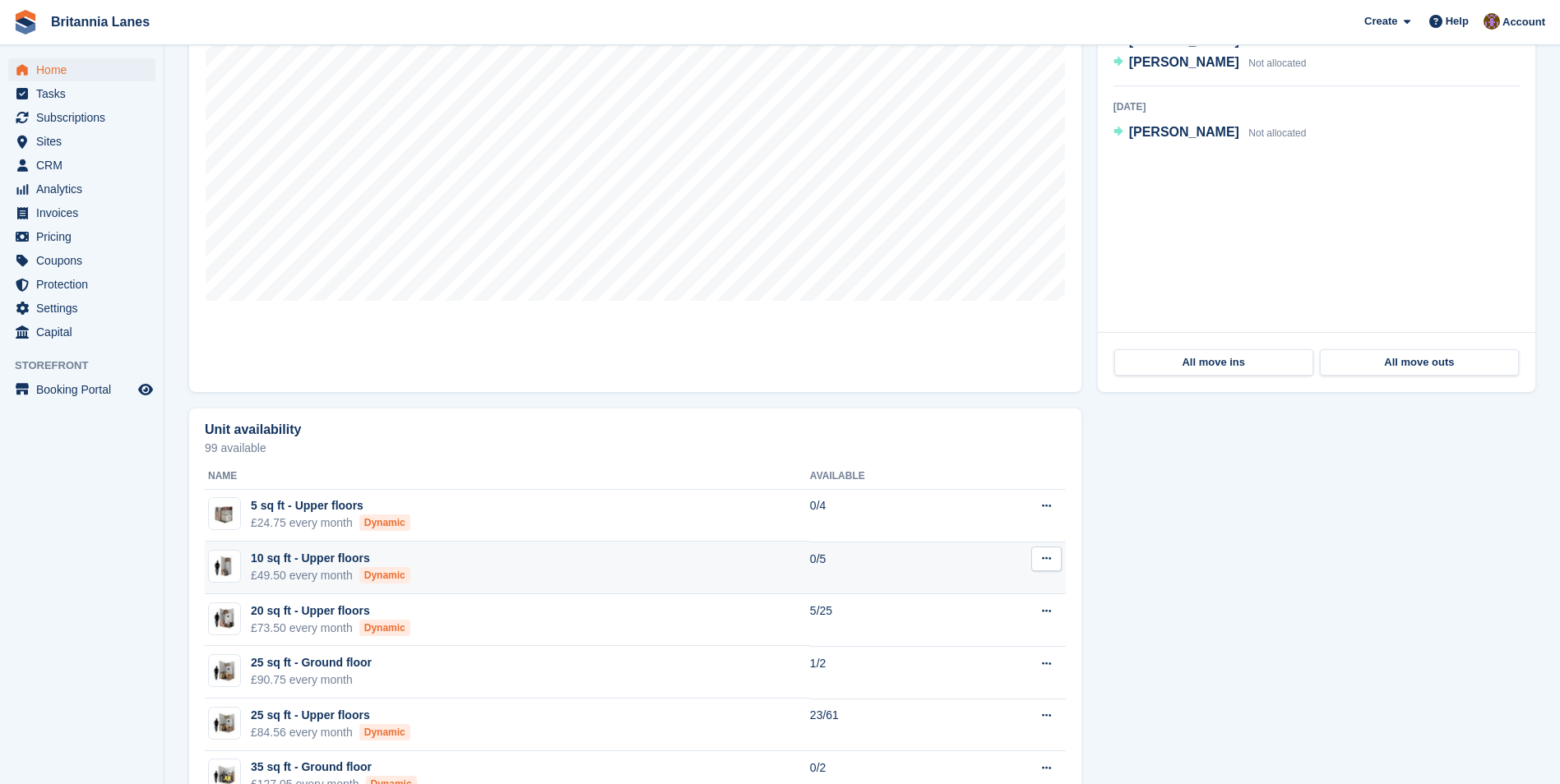
click at [363, 569] on div "Dynamic" at bounding box center [385, 575] width 51 height 17
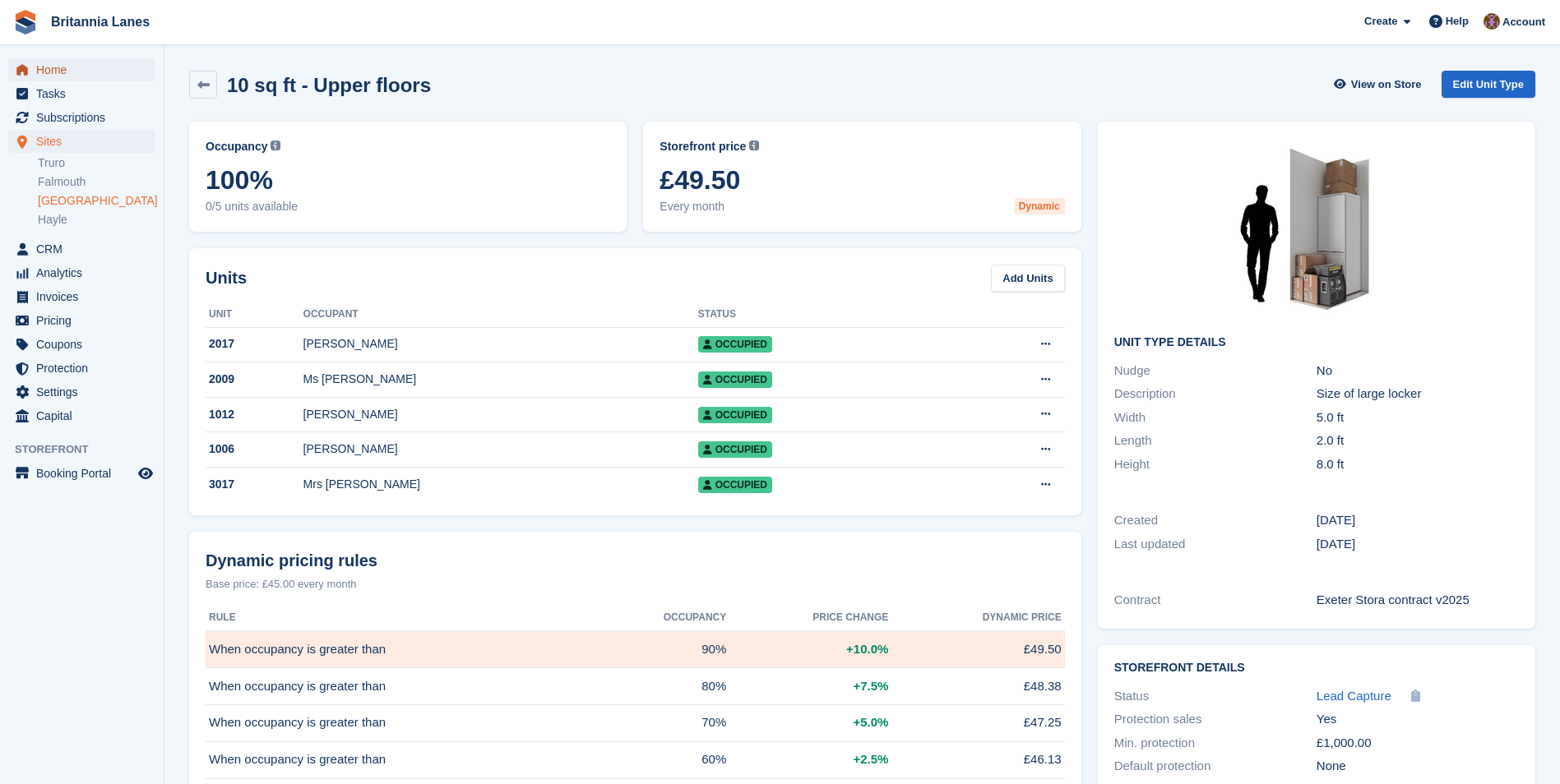
click at [87, 71] on span "Home" at bounding box center [85, 69] width 98 height 23
